Goal: Transaction & Acquisition: Purchase product/service

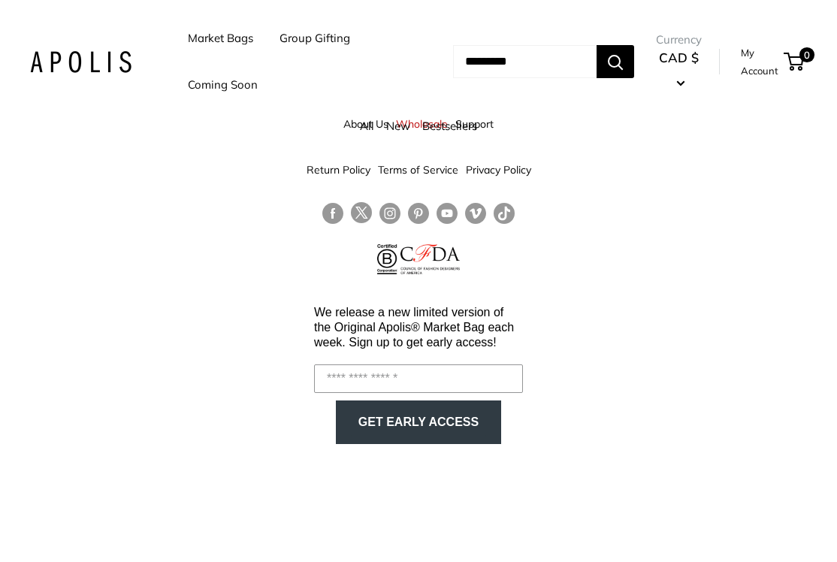
click at [231, 23] on li "Market Bags" at bounding box center [220, 38] width 65 height 47
click at [235, 29] on link "Market Bags" at bounding box center [220, 38] width 65 height 21
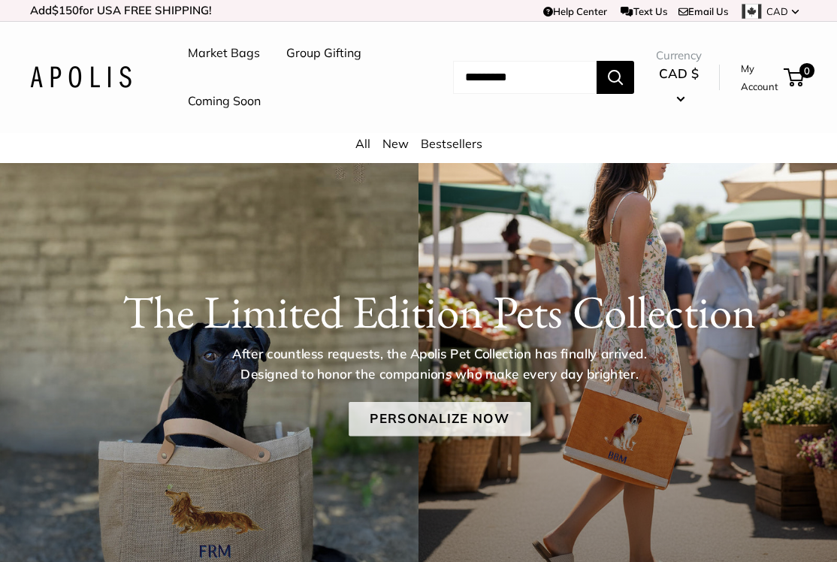
click at [395, 412] on link "Personalize Now" at bounding box center [440, 419] width 182 height 35
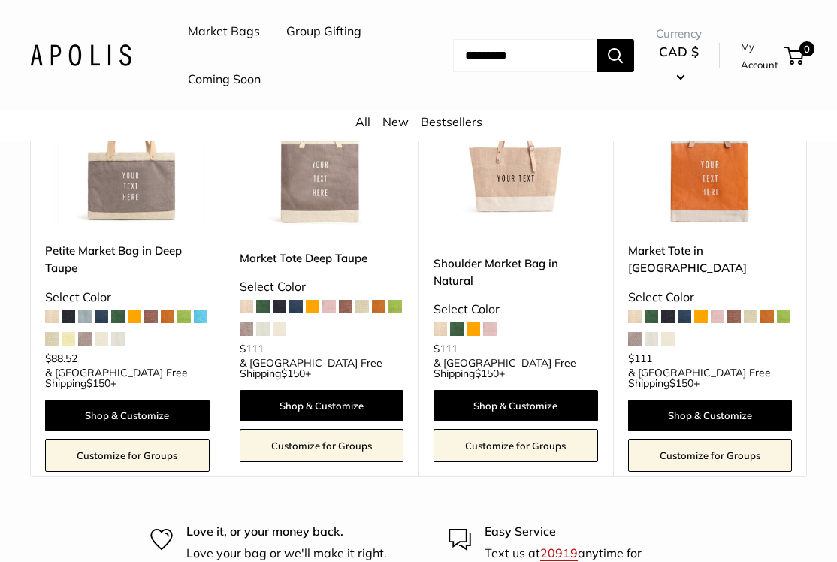
scroll to position [7950, 0]
